Goal: Task Accomplishment & Management: Manage account settings

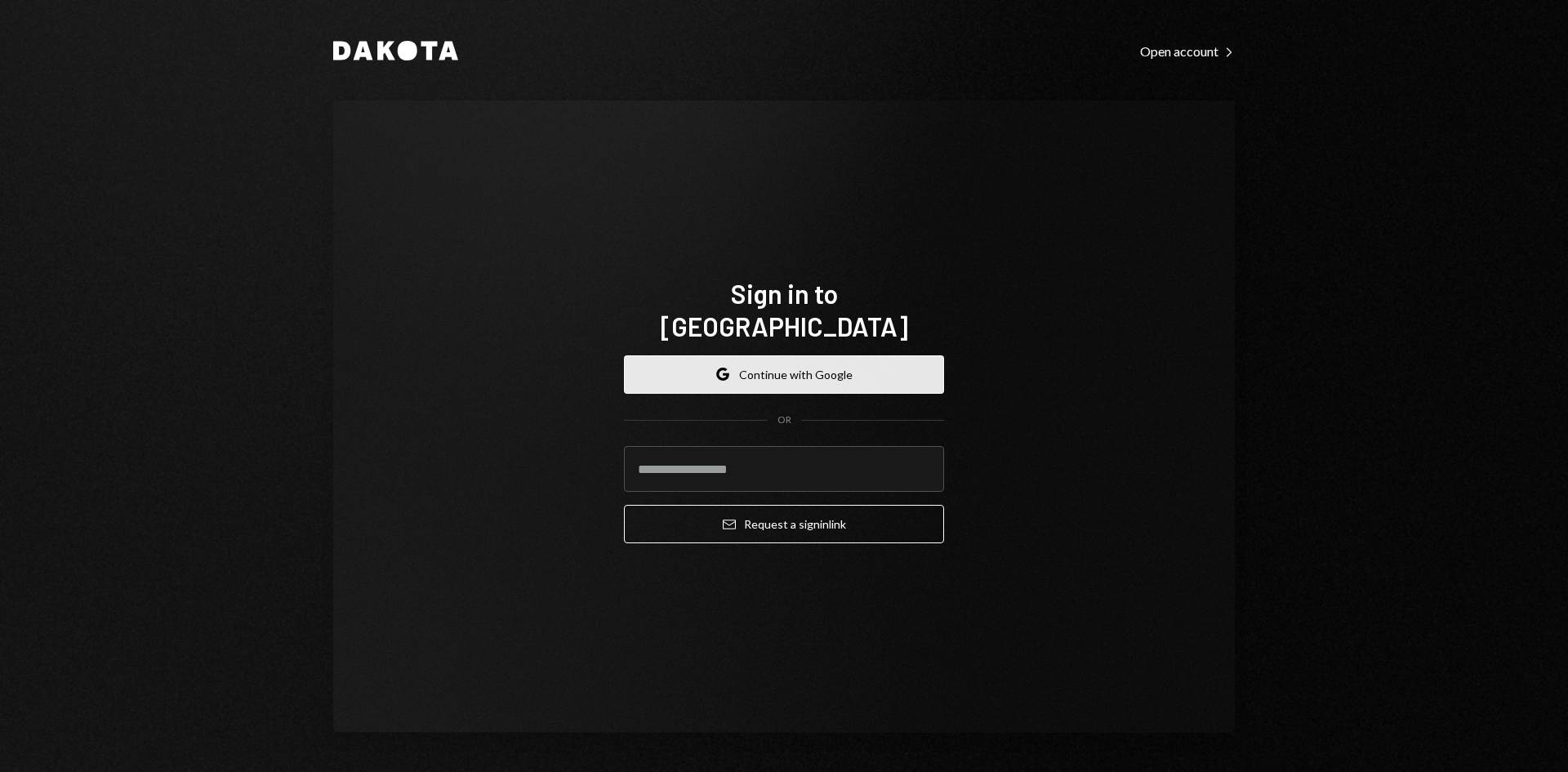
click at [789, 360] on button "Google Continue with Google" at bounding box center [784, 374] width 320 height 39
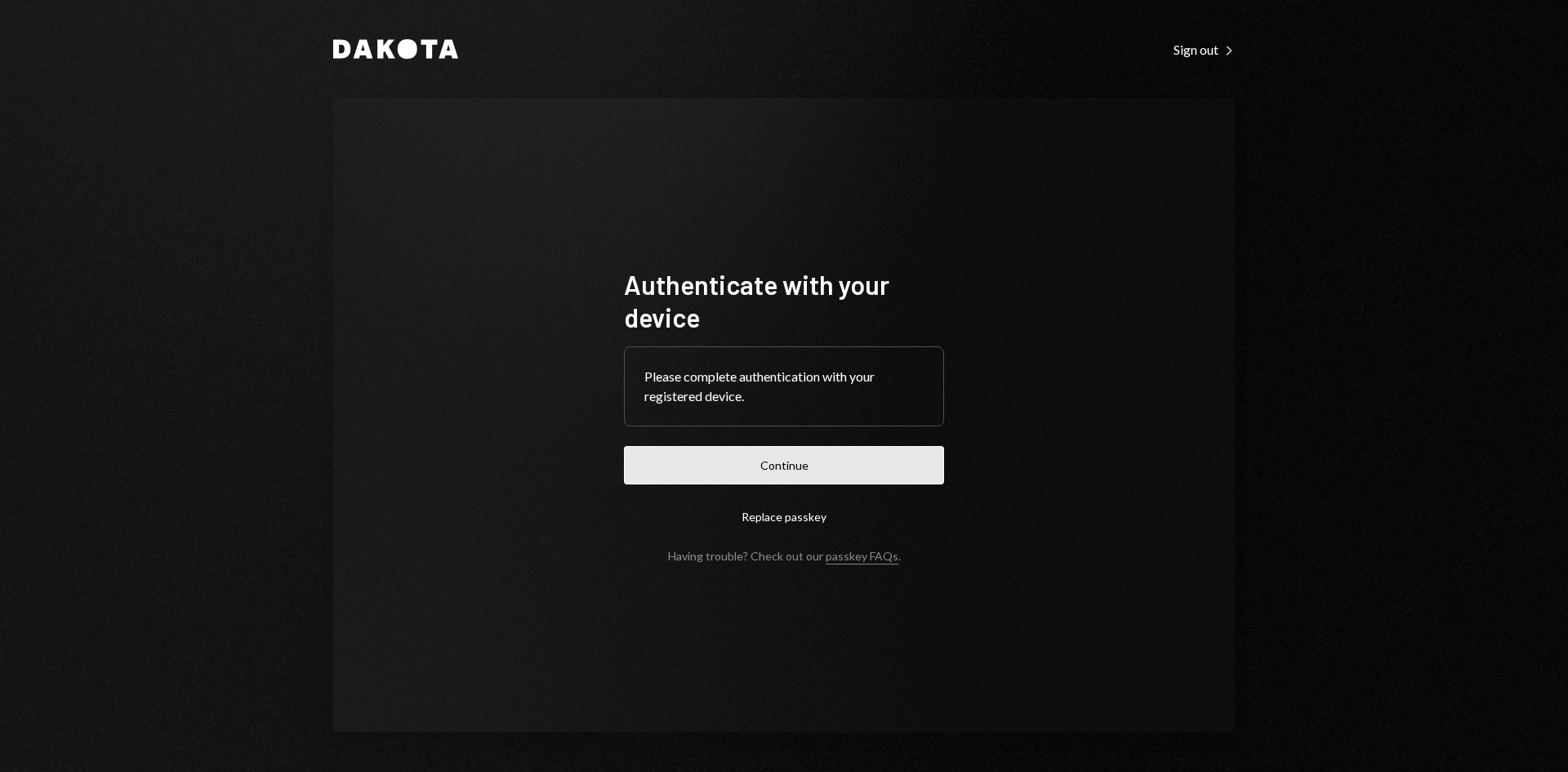
drag, startPoint x: 853, startPoint y: 454, endPoint x: 824, endPoint y: 471, distance: 33.6
click at [824, 471] on button "Continue" at bounding box center [784, 465] width 320 height 39
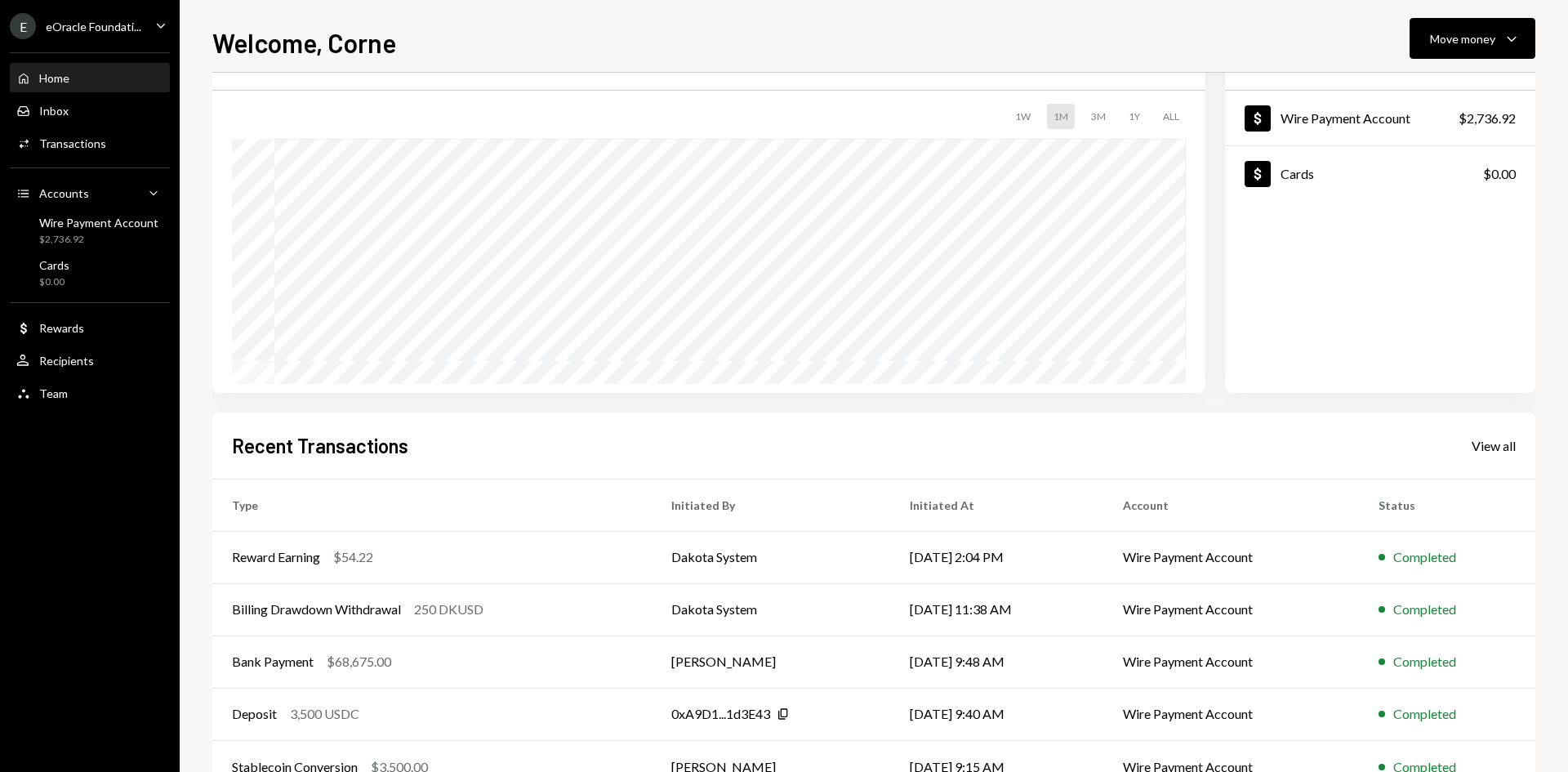
scroll to position [135, 0]
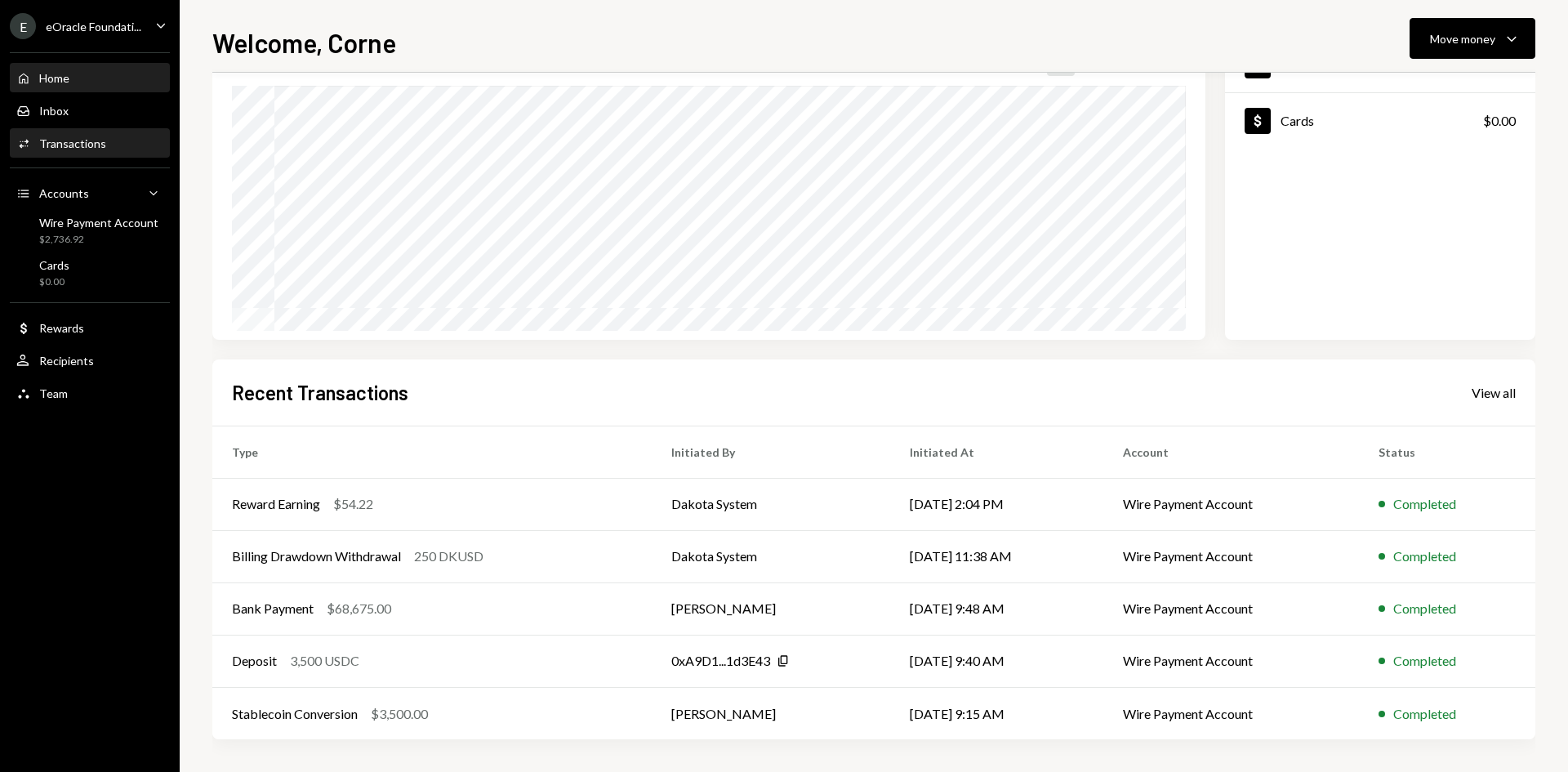
click at [82, 147] on div "Transactions" at bounding box center [72, 143] width 67 height 14
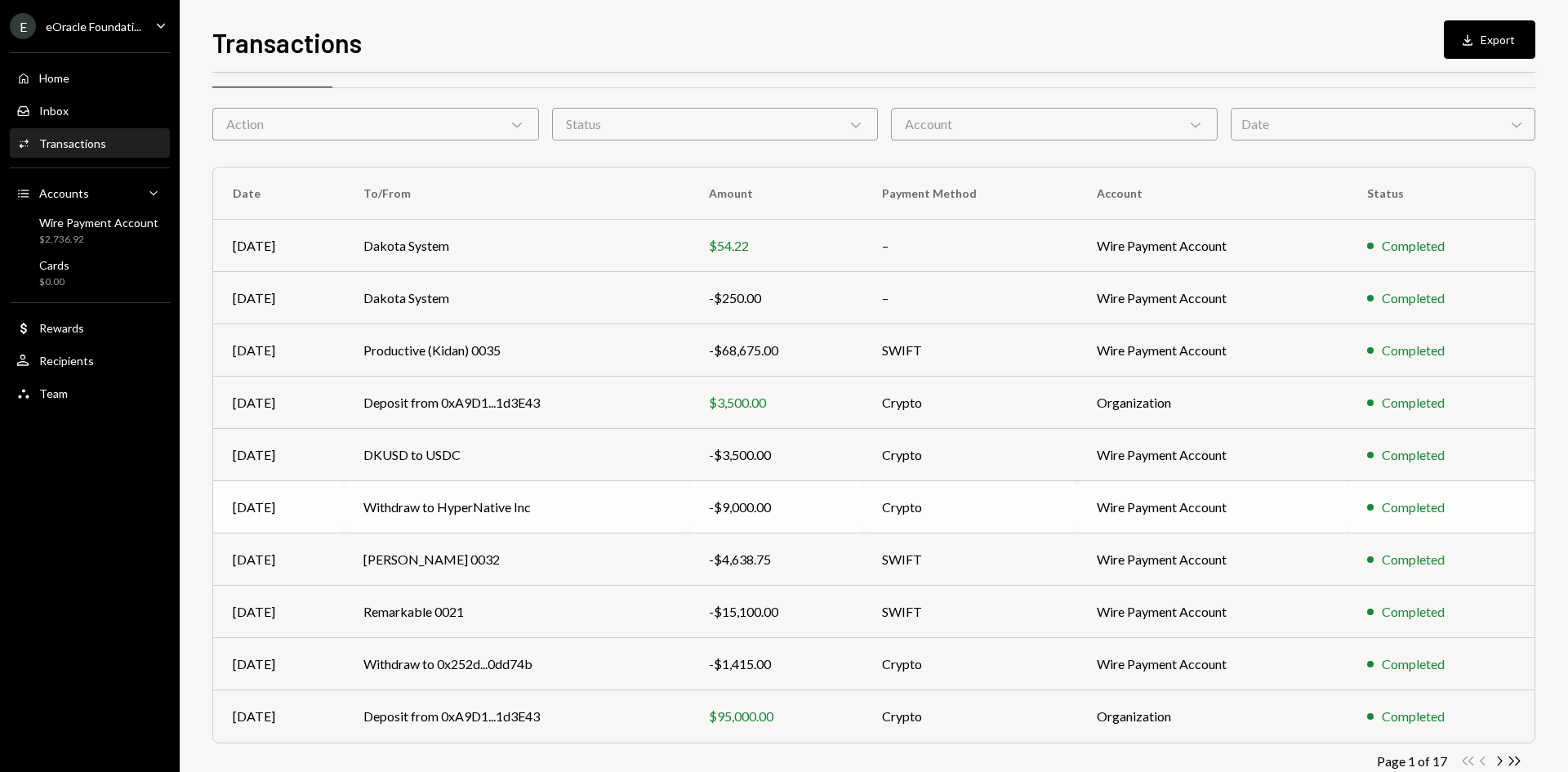
scroll to position [81, 0]
